Goal: Task Accomplishment & Management: Manage account settings

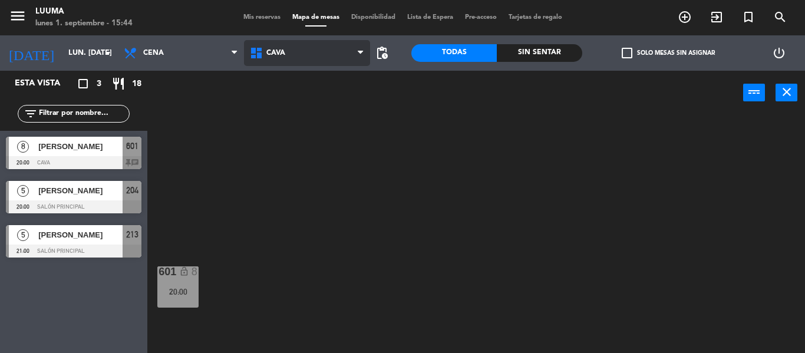
click at [264, 48] on icon at bounding box center [257, 53] width 17 height 14
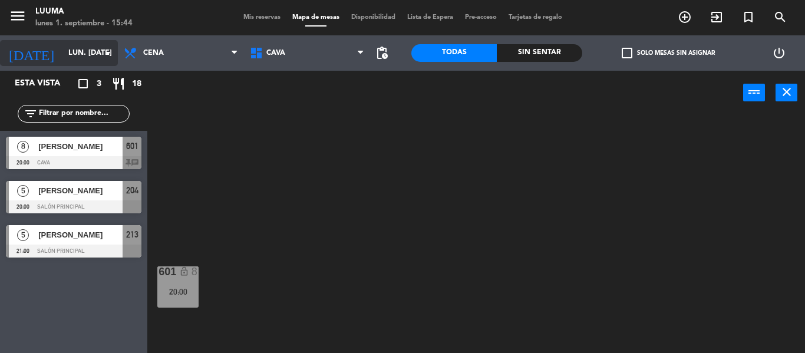
click at [101, 61] on input "lun. [DATE]" at bounding box center [112, 53] width 100 height 20
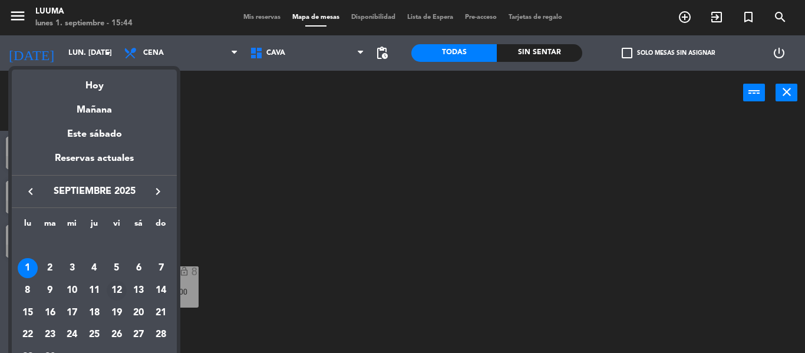
click at [121, 295] on div "12" at bounding box center [117, 291] width 20 height 20
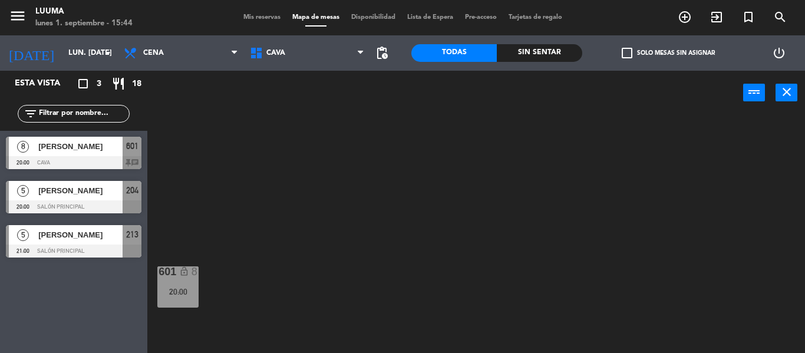
type input "vie. [DATE]"
click at [101, 156] on div at bounding box center [74, 162] width 136 height 13
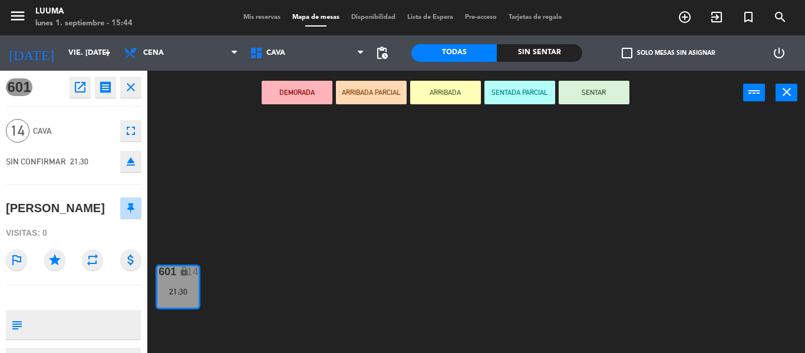
click at [205, 257] on div "601 lock 14 21:30" at bounding box center [481, 234] width 650 height 238
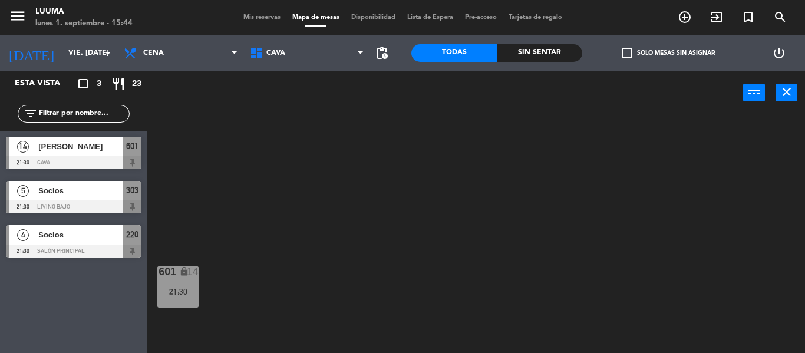
click at [91, 154] on div "[PERSON_NAME]" at bounding box center [79, 146] width 85 height 19
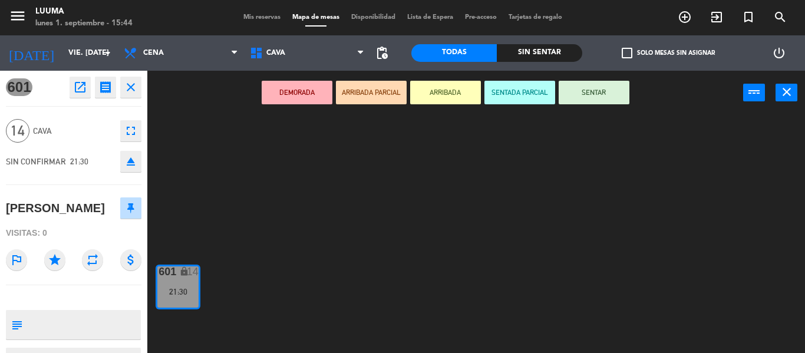
click at [725, 193] on div "601 lock 14 21:30" at bounding box center [481, 234] width 650 height 238
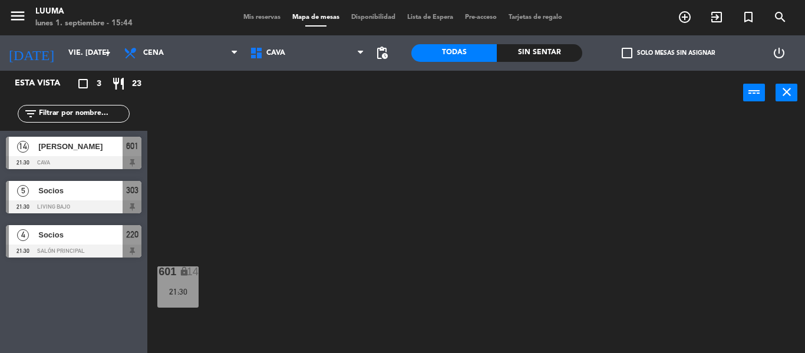
click at [51, 145] on span "[PERSON_NAME]" at bounding box center [80, 146] width 84 height 12
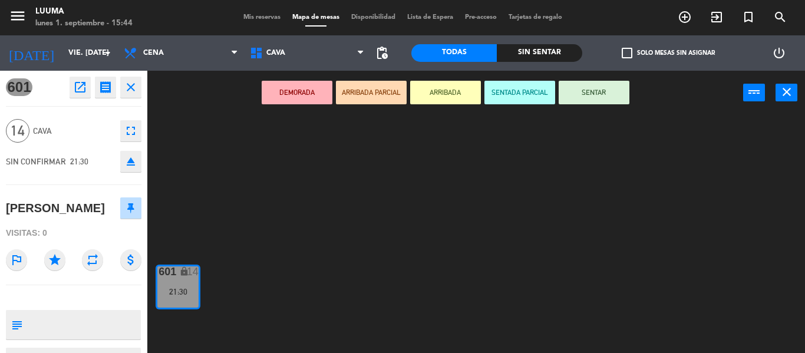
click at [149, 211] on div "601 open_in_new receipt 9:30 PM vie., [DATE] personas Azu [PERSON_NAME] 601 clo…" at bounding box center [73, 212] width 165 height 282
click at [199, 159] on div "601 lock 14 21:30" at bounding box center [481, 234] width 650 height 238
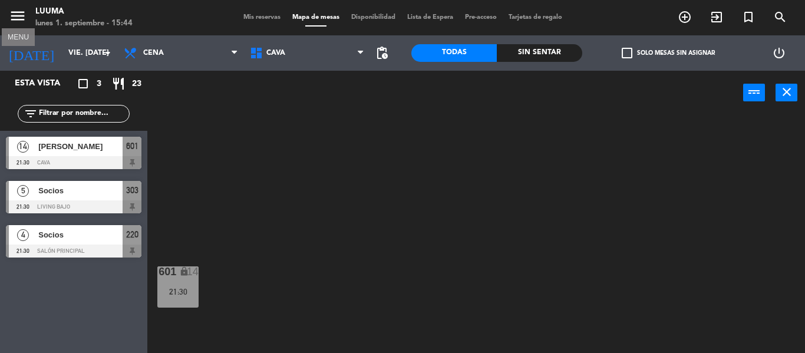
click at [13, 15] on icon "menu" at bounding box center [18, 16] width 18 height 18
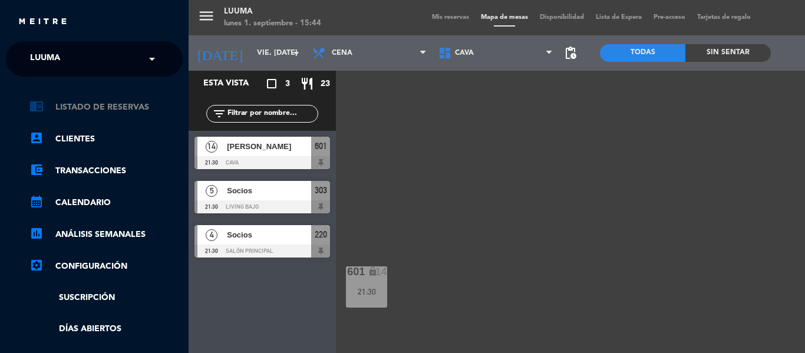
click at [91, 110] on link "chrome_reader_mode Listado de Reservas" at bounding box center [105, 107] width 153 height 14
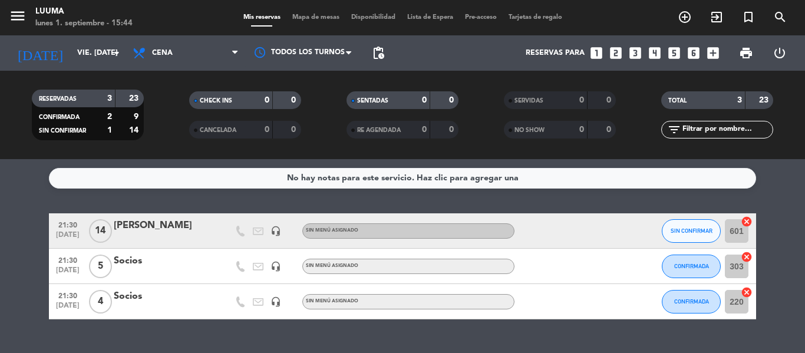
click at [195, 223] on div "[PERSON_NAME]" at bounding box center [164, 225] width 100 height 15
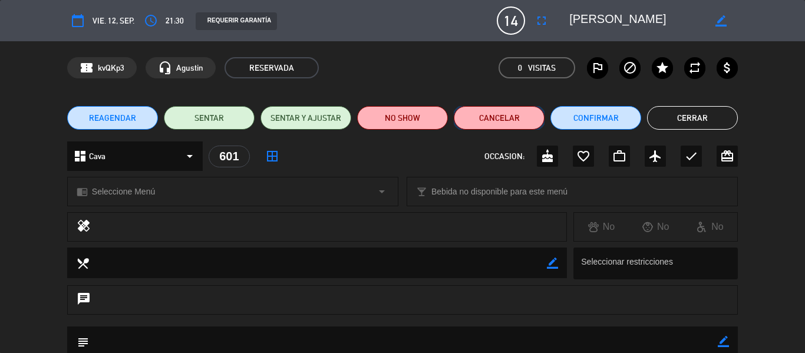
click at [531, 110] on button "Cancelar" at bounding box center [499, 118] width 91 height 24
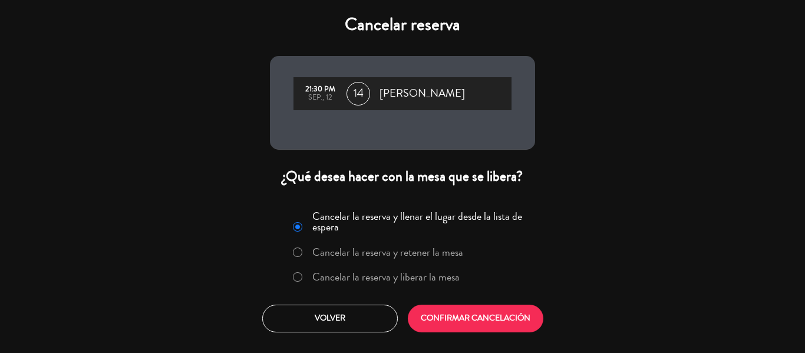
click at [428, 274] on label "Cancelar la reserva y liberar la mesa" at bounding box center [385, 277] width 147 height 11
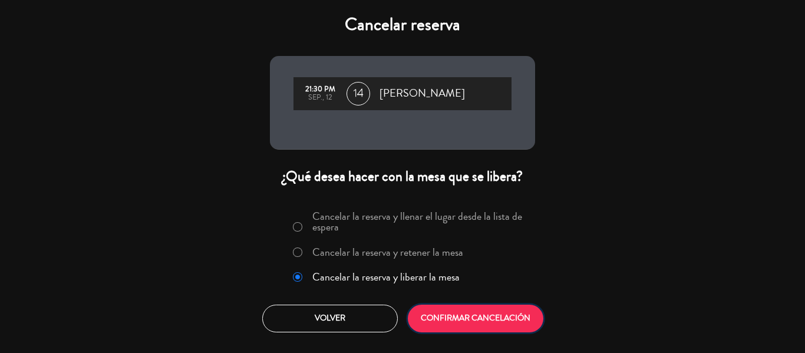
click at [457, 317] on button "CONFIRMAR CANCELACIÓN" at bounding box center [476, 319] width 136 height 28
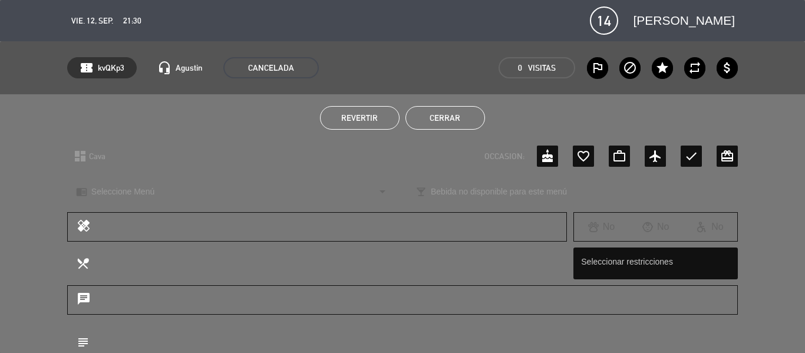
click at [805, 309] on div "chat" at bounding box center [402, 305] width 805 height 41
click at [430, 113] on button "Cerrar" at bounding box center [446, 118] width 80 height 24
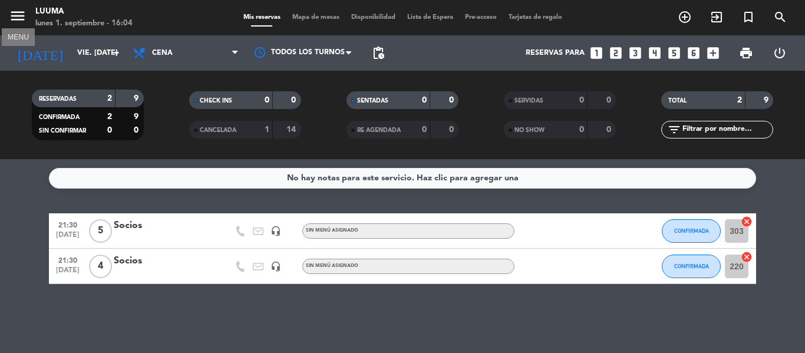
click at [18, 17] on icon "menu" at bounding box center [18, 16] width 18 height 18
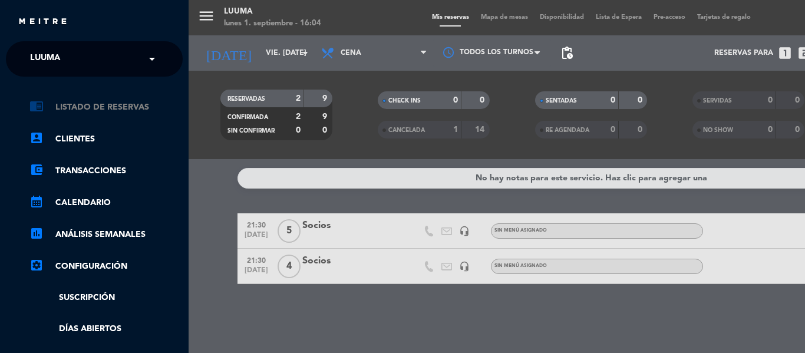
click at [82, 101] on link "chrome_reader_mode Listado de Reservas" at bounding box center [105, 107] width 153 height 14
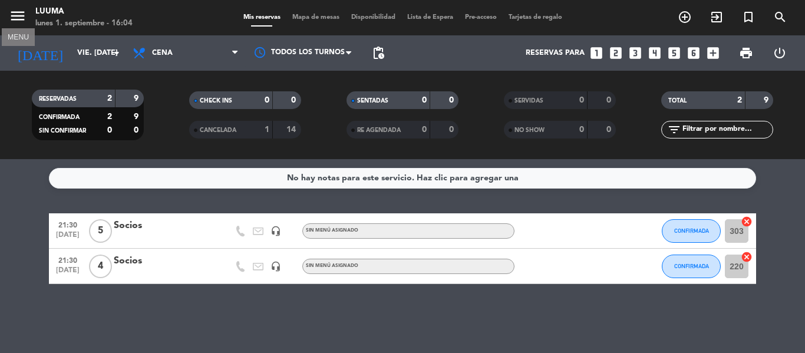
click at [10, 9] on icon "menu" at bounding box center [18, 16] width 18 height 18
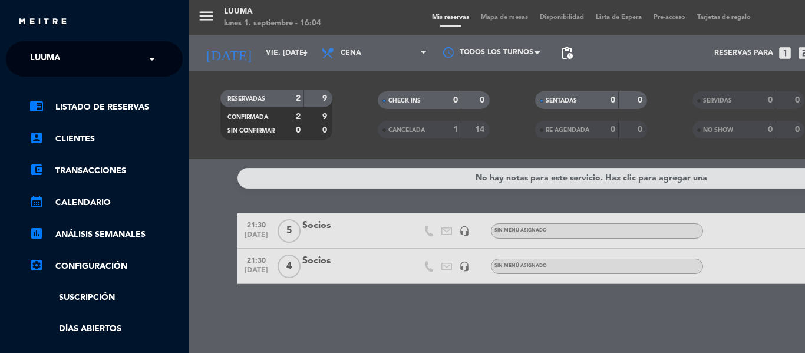
click at [88, 94] on div "chrome_reader_mode Listado de Reservas account_box Clientes account_balance_wal…" at bounding box center [94, 302] width 195 height 450
click at [77, 132] on link "account_box Clientes" at bounding box center [105, 139] width 153 height 14
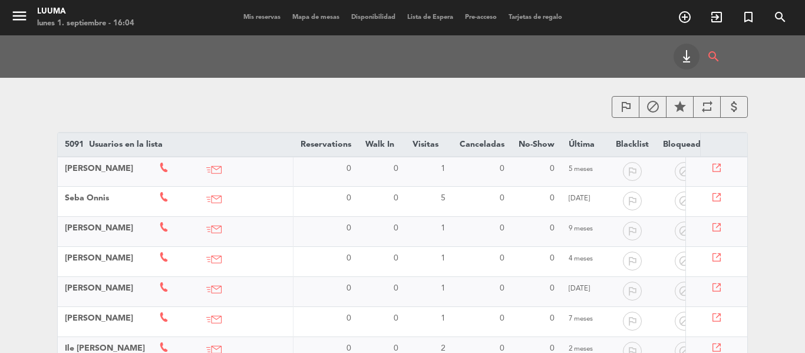
scroll to position [118, 0]
click at [738, 144] on th at bounding box center [723, 145] width 47 height 24
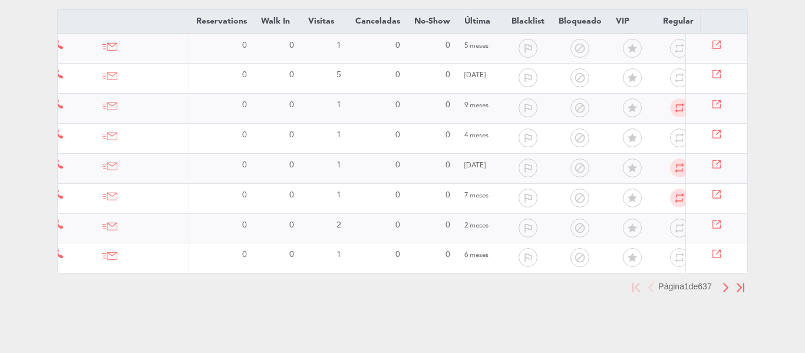
scroll to position [0, 0]
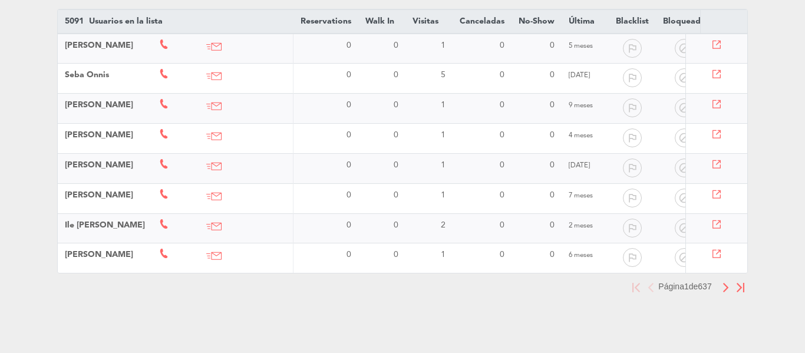
click at [119, 101] on span "[PERSON_NAME]" at bounding box center [99, 105] width 68 height 8
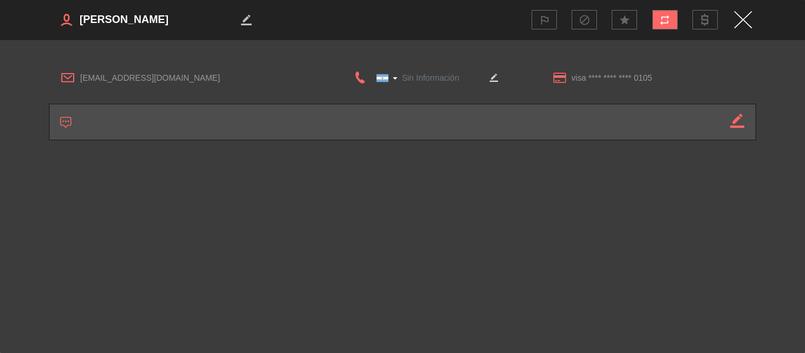
type input "[PHONE_NUMBER]"
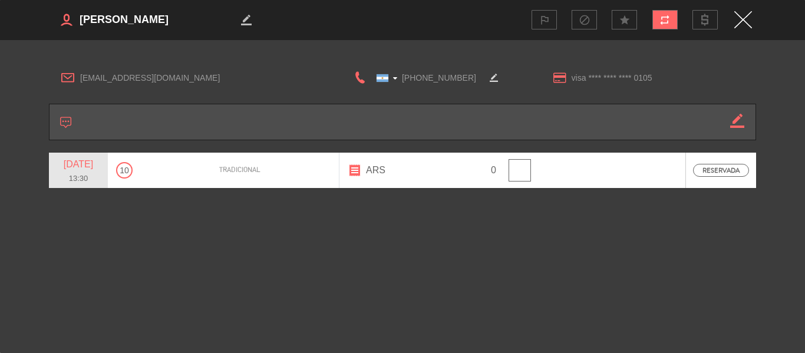
click at [754, 22] on div "border_color outlined_flag block star repeat" at bounding box center [402, 19] width 707 height 39
click at [752, 20] on img "Close" at bounding box center [744, 19] width 18 height 17
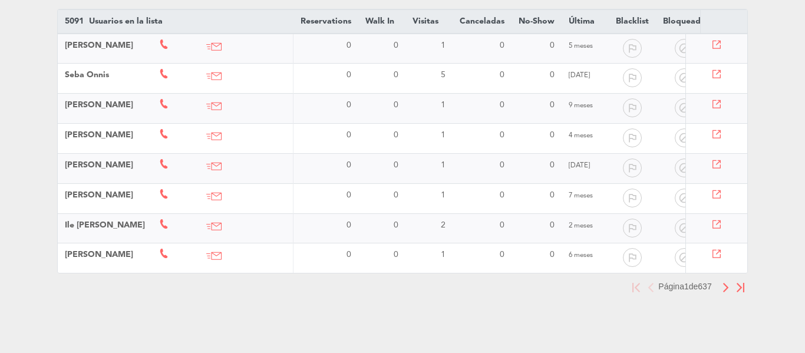
drag, startPoint x: 801, startPoint y: 147, endPoint x: 805, endPoint y: 74, distance: 73.2
click at [805, 74] on div "menu Luuma lunes 1. septiembre - 16:05 Mis reservas Mapa de mesas Disponibilida…" at bounding box center [402, 115] width 805 height 476
click at [592, 9] on th "Última arrow_drop_down arrow_drop_up" at bounding box center [585, 21] width 47 height 24
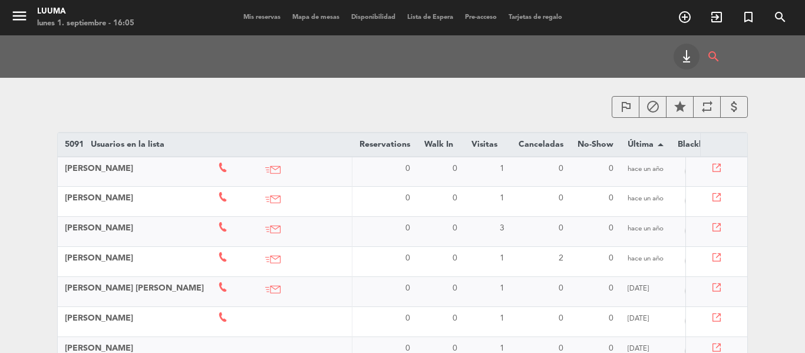
click at [635, 146] on th "Última arrow_drop_down arrow_drop_up" at bounding box center [646, 145] width 50 height 24
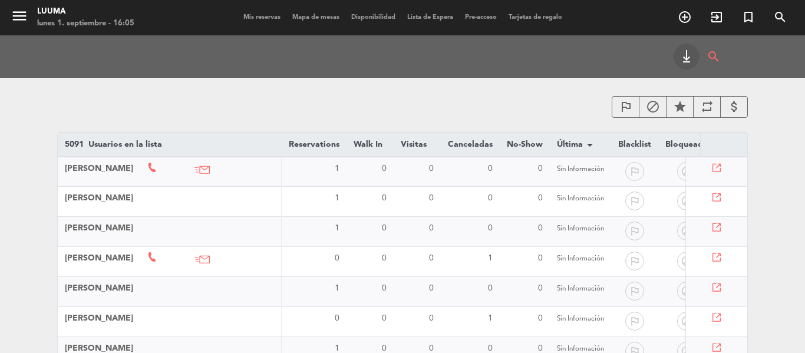
click at [597, 146] on icon "arrow_drop_down" at bounding box center [590, 145] width 14 height 14
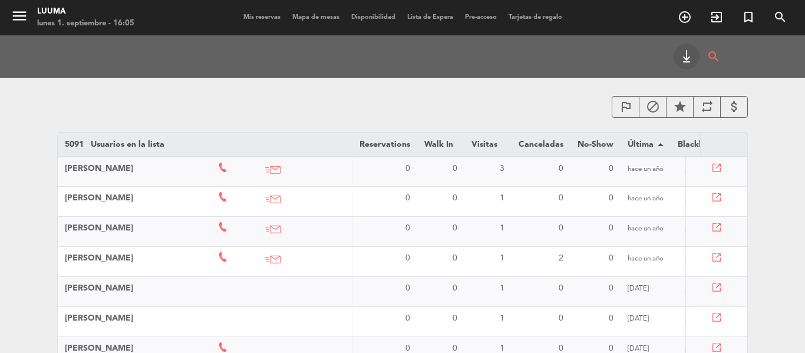
click at [477, 134] on th "Visitas arrow_drop_down arrow_drop_up" at bounding box center [488, 145] width 47 height 24
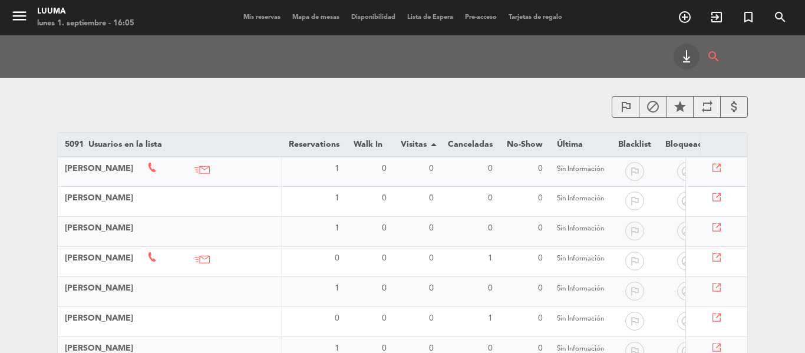
click at [441, 143] on icon "arrow_drop_up" at bounding box center [434, 145] width 14 height 14
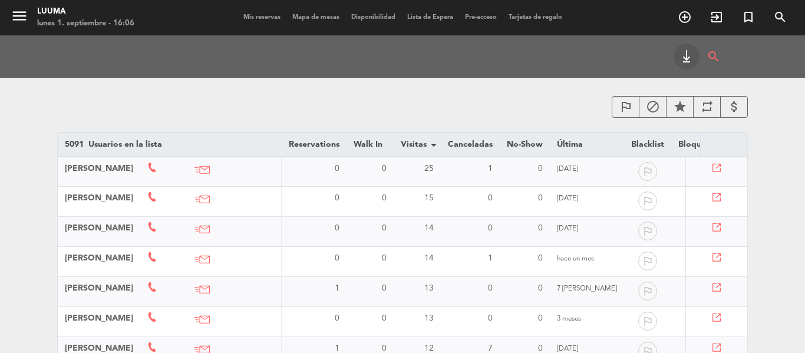
click at [776, 314] on div "menu Luuma lunes 1. septiembre - 16:06 Mis reservas Mapa de mesas Disponibilida…" at bounding box center [402, 238] width 805 height 476
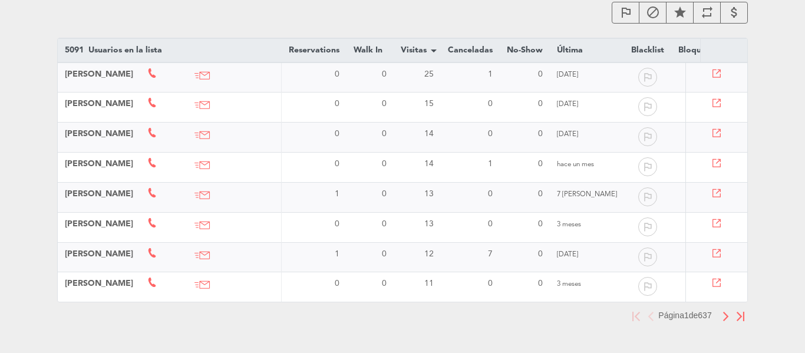
scroll to position [118, 0]
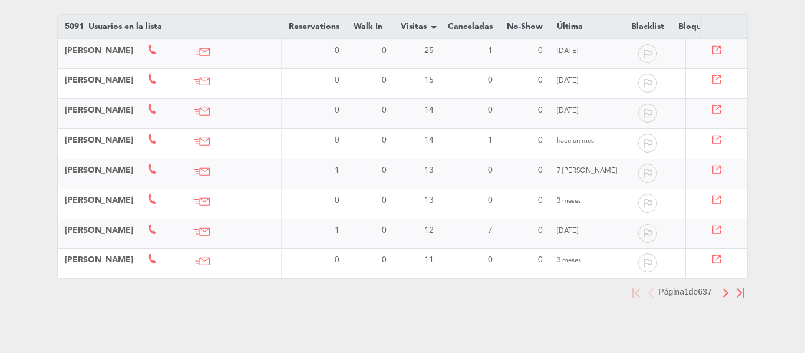
click at [727, 298] on img "button" at bounding box center [726, 292] width 8 height 9
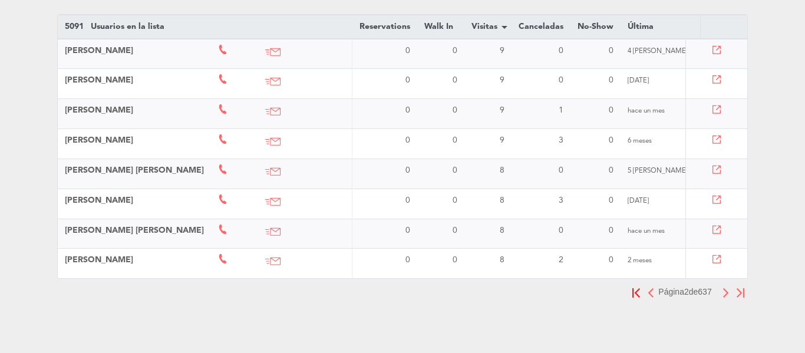
click at [727, 298] on img "button" at bounding box center [726, 292] width 8 height 9
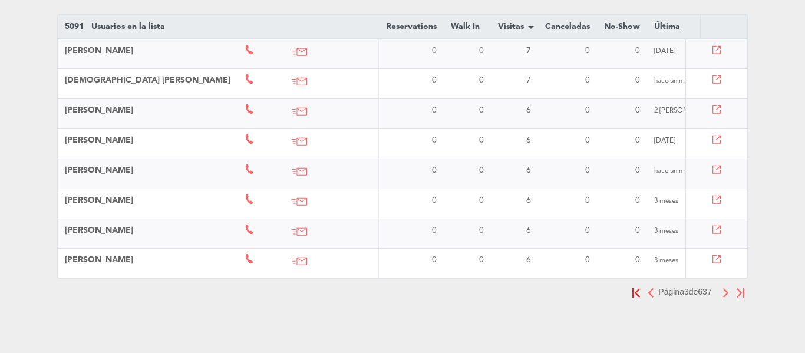
click at [727, 298] on img "button" at bounding box center [726, 292] width 8 height 9
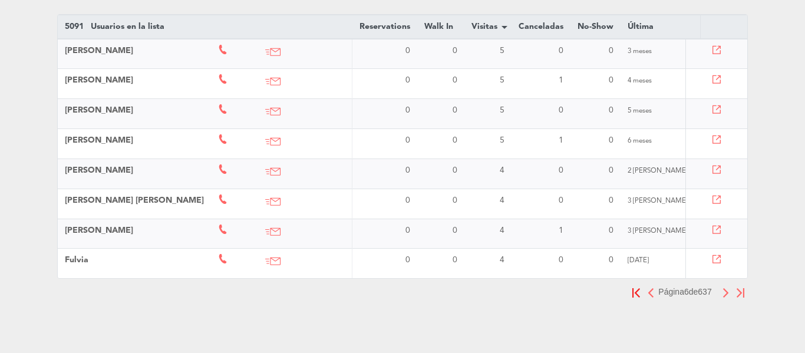
click at [727, 298] on img "button" at bounding box center [726, 292] width 8 height 9
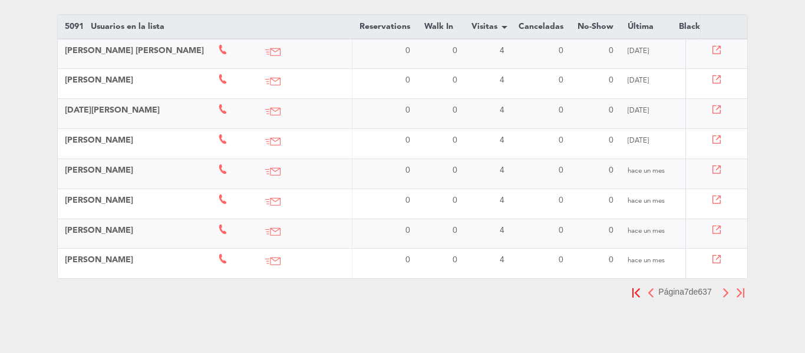
click at [727, 298] on img "button" at bounding box center [726, 292] width 8 height 9
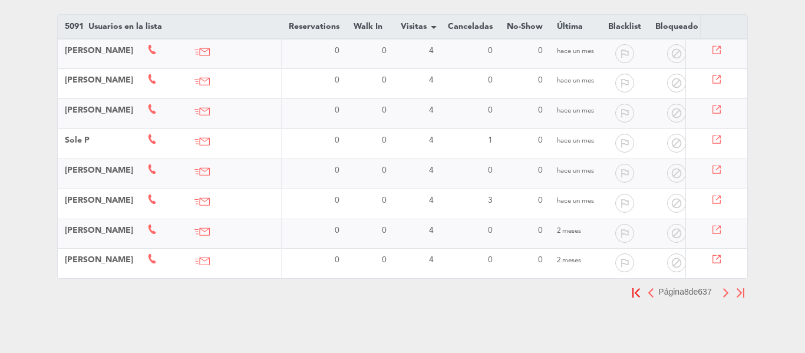
click at [727, 298] on img "button" at bounding box center [726, 292] width 8 height 9
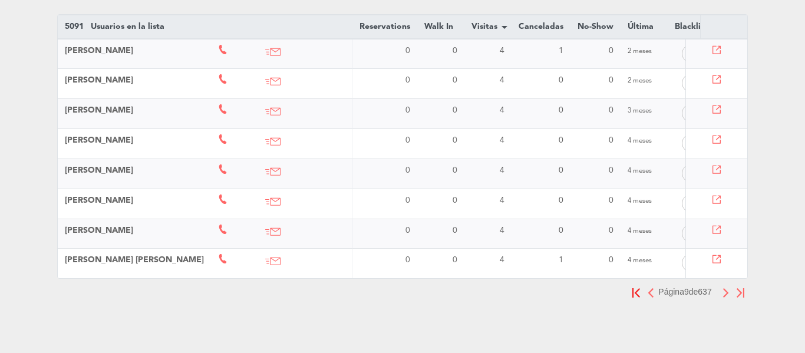
click at [727, 298] on img "button" at bounding box center [726, 292] width 8 height 9
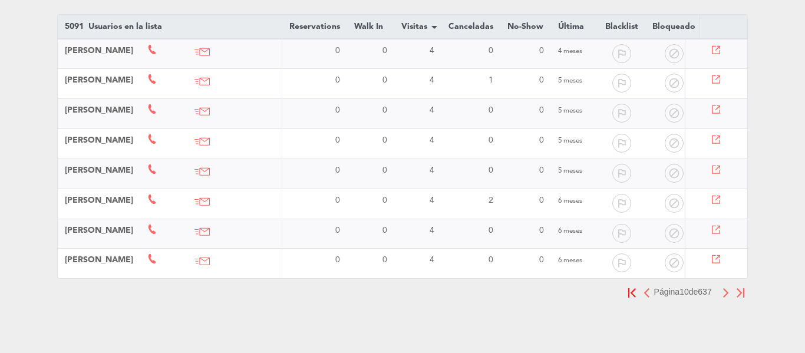
click at [727, 298] on img "button" at bounding box center [726, 292] width 8 height 9
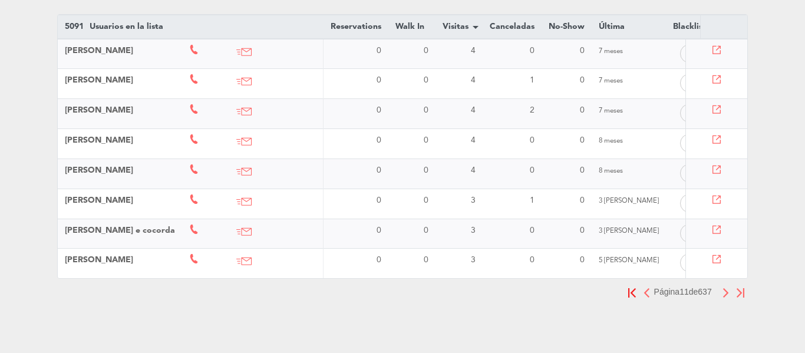
click at [727, 298] on img "button" at bounding box center [726, 292] width 8 height 9
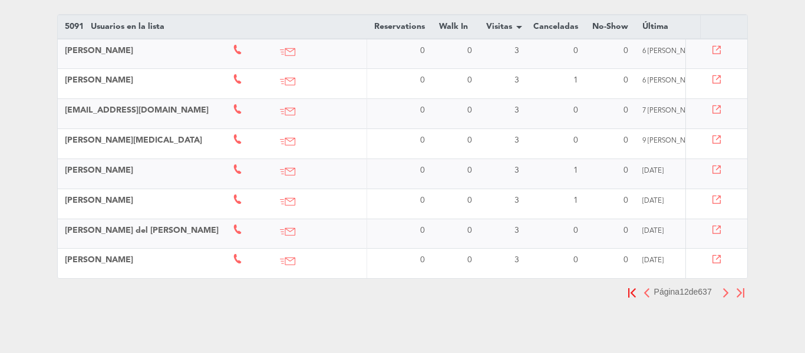
click at [727, 298] on img "button" at bounding box center [726, 292] width 8 height 9
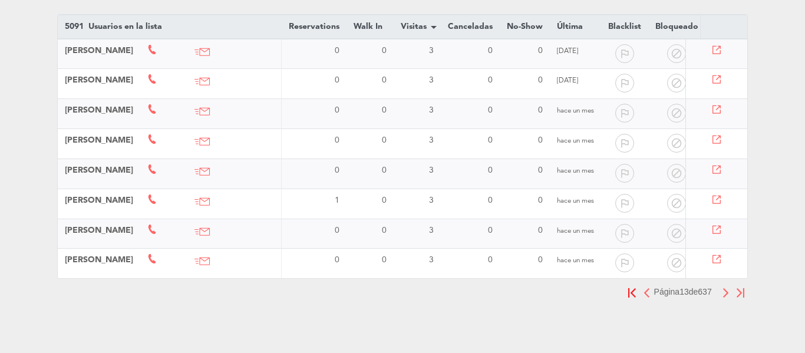
click at [727, 298] on img "button" at bounding box center [726, 292] width 8 height 9
